Goal: Navigation & Orientation: Find specific page/section

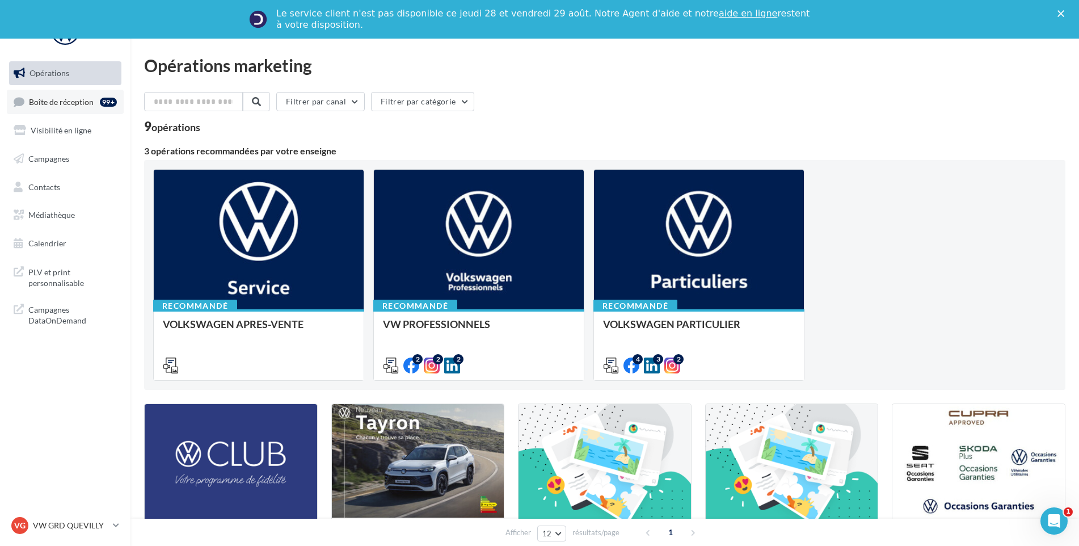
click at [60, 96] on span "Boîte de réception" at bounding box center [61, 101] width 65 height 10
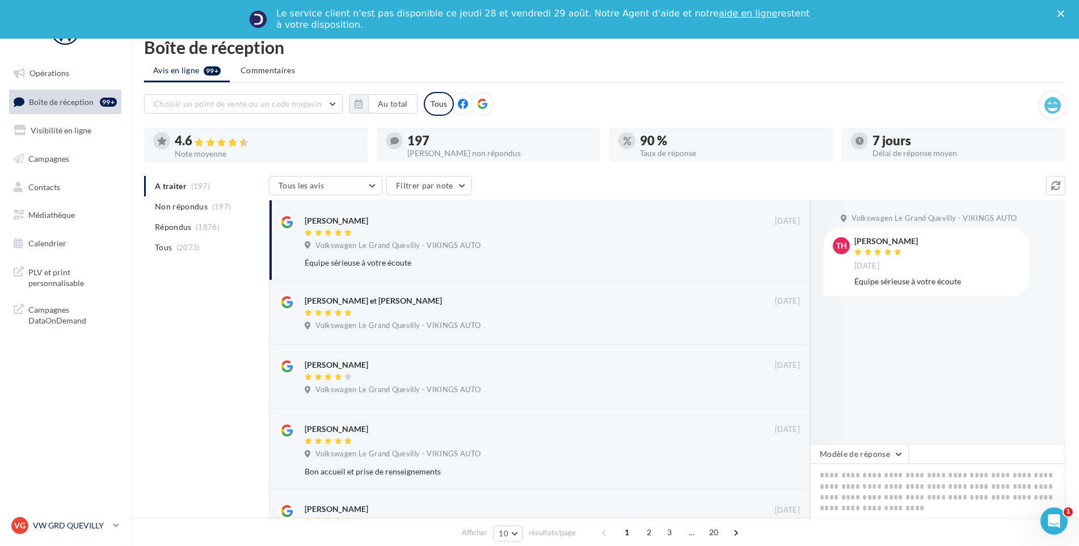
click at [82, 517] on div "VG VW GRD QUEVILLY vw-leg-vau" at bounding box center [59, 525] width 97 height 17
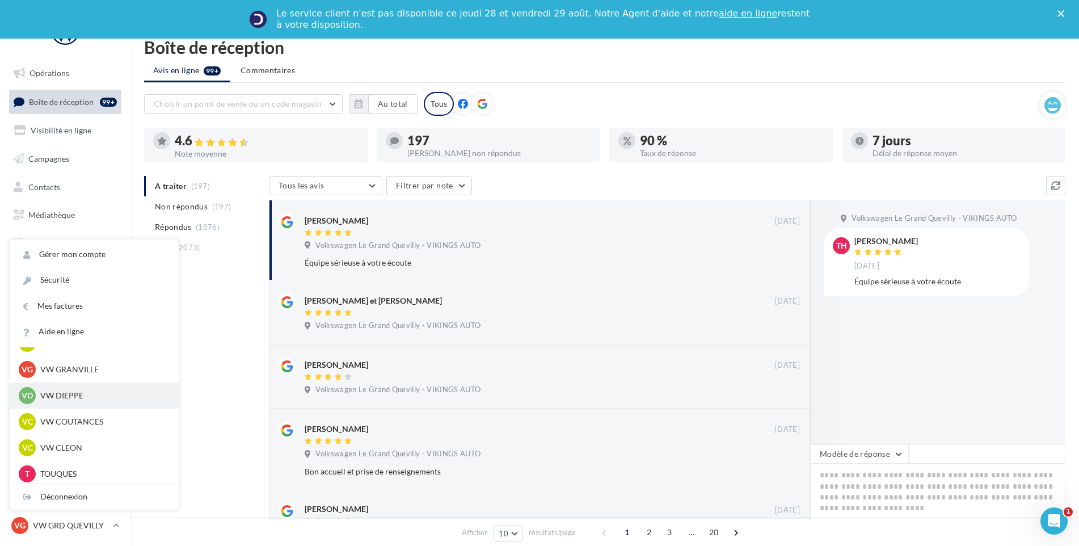
scroll to position [170, 0]
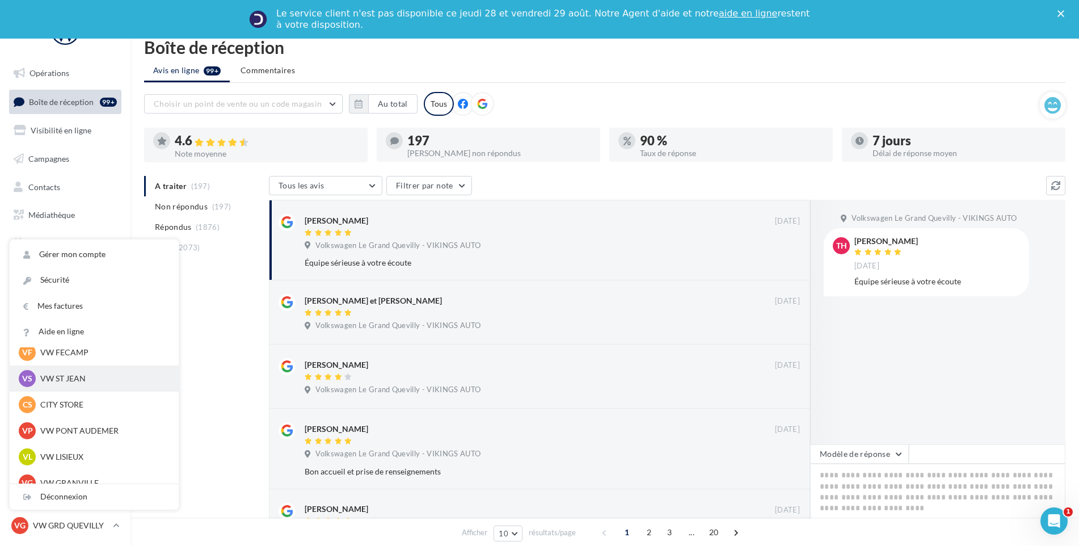
click at [106, 378] on p "VW ST JEAN" at bounding box center [102, 378] width 125 height 11
